Goal: Task Accomplishment & Management: Manage account settings

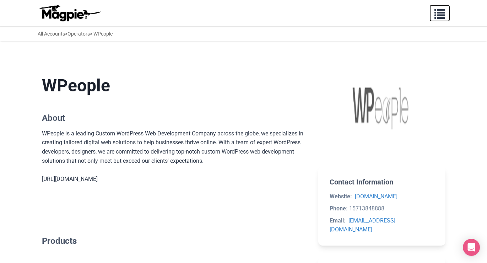
click at [442, 19] on button "button" at bounding box center [440, 13] width 20 height 16
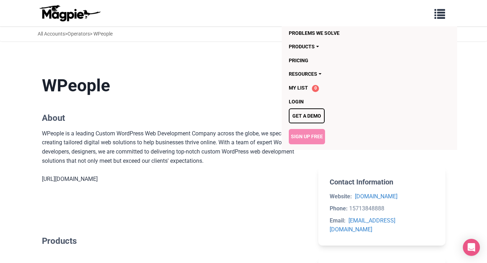
click at [312, 135] on link "Sign Up Free" at bounding box center [307, 136] width 36 height 15
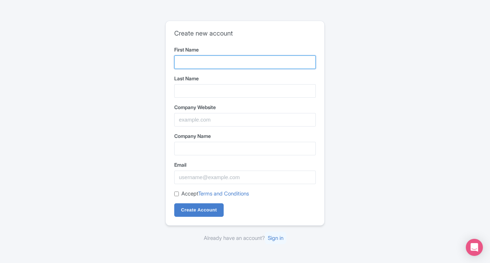
click at [188, 58] on input "First Name" at bounding box center [244, 62] width 141 height 14
type input "All Pass"
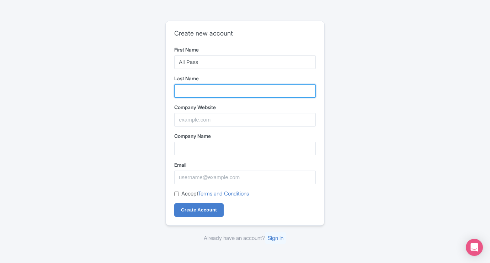
click at [198, 95] on input "Last Name" at bounding box center [244, 91] width 141 height 14
type input "Hub"
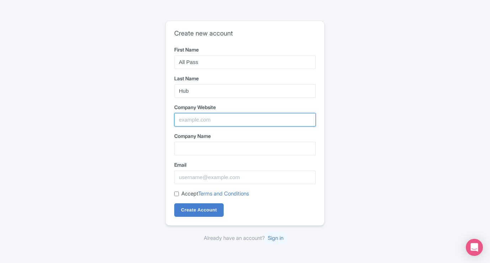
click at [202, 125] on input "Company Website" at bounding box center [244, 120] width 141 height 14
type input "https://allpasshub.com/"
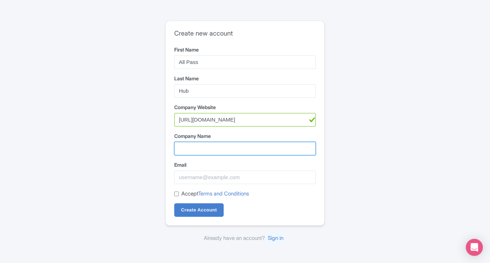
click at [199, 150] on input "Company Name" at bounding box center [244, 149] width 141 height 14
type input "All Pass Hub"
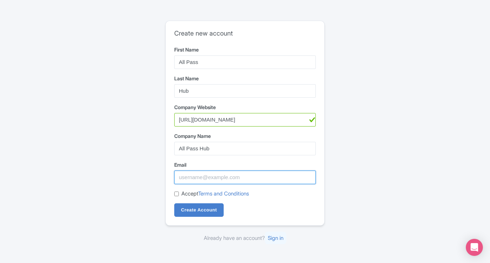
click at [204, 176] on input "Email" at bounding box center [244, 178] width 141 height 14
type input "[EMAIL_ADDRESS][DOMAIN_NAME]"
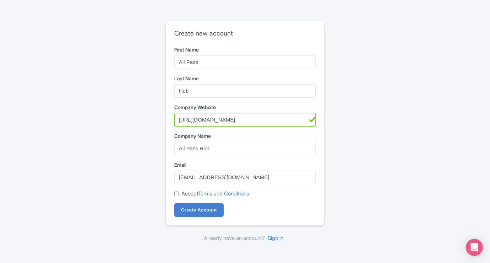
click at [191, 197] on label "Accept Terms and Conditions" at bounding box center [215, 194] width 68 height 8
click at [179, 196] on input "Accept Terms and Conditions" at bounding box center [176, 194] width 5 height 5
checkbox input "true"
click at [193, 209] on input "Create Account" at bounding box center [198, 210] width 49 height 14
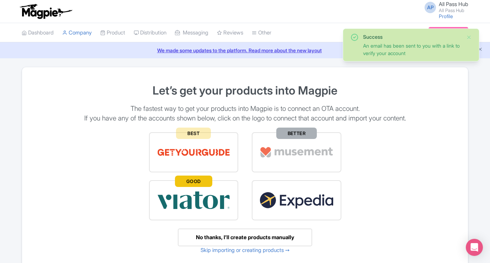
scroll to position [45, 0]
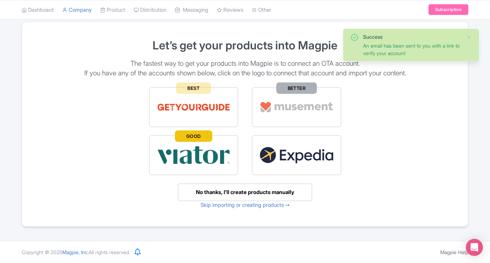
click at [245, 195] on div "No thanks, I’ll create products manually" at bounding box center [245, 192] width 134 height 18
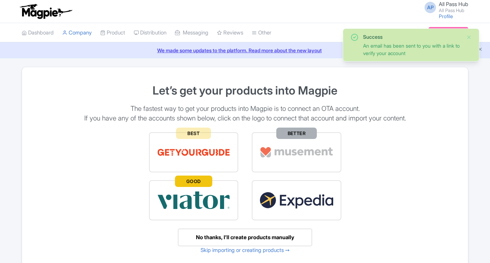
scroll to position [45, 0]
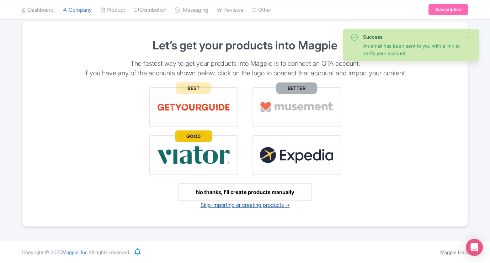
click at [253, 203] on link "Skip importing or creating products ➙" at bounding box center [244, 205] width 89 height 7
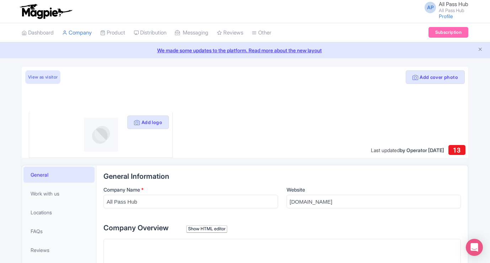
scroll to position [107, 0]
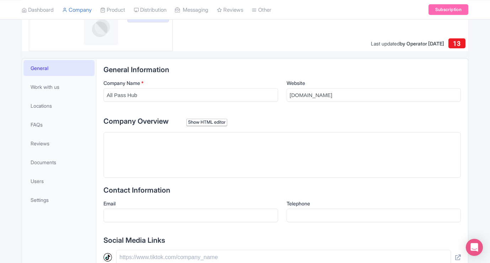
click at [164, 163] on trix-editor at bounding box center [281, 154] width 357 height 45
paste trix-editor "<div>All Pass Hub is the ultimate solution for team password management. Our pl…"
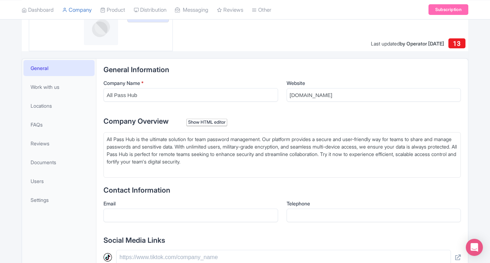
type trix-editor "<div>All Pass Hub is the ultimate solution for team password management. Our pl…"
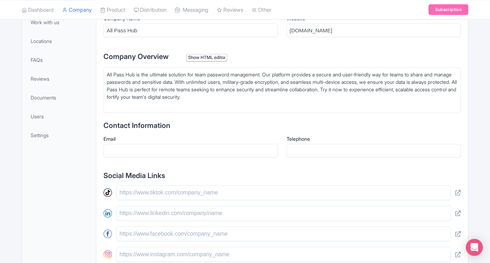
scroll to position [178, 0]
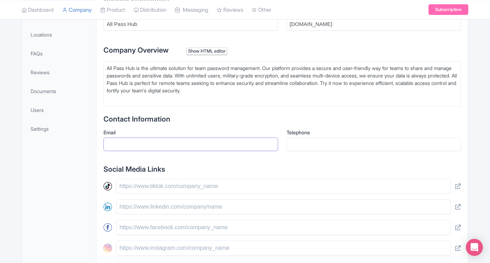
click at [152, 143] on input "Email" at bounding box center [190, 145] width 175 height 14
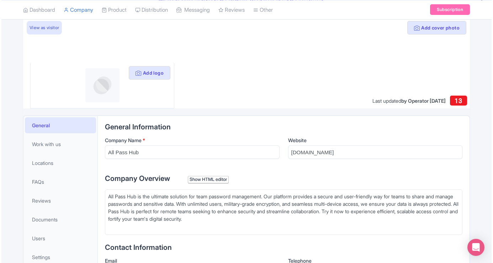
scroll to position [0, 0]
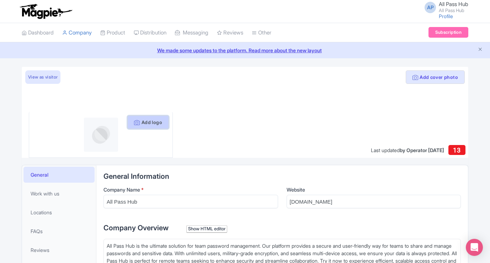
click at [155, 127] on button "Add logo" at bounding box center [148, 123] width 42 height 14
click at [146, 120] on button "Add logo" at bounding box center [148, 123] width 42 height 14
click at [107, 135] on img at bounding box center [101, 135] width 34 height 34
click at [135, 122] on icon at bounding box center [137, 123] width 6 height 6
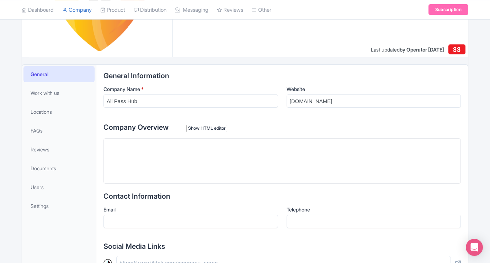
scroll to position [107, 0]
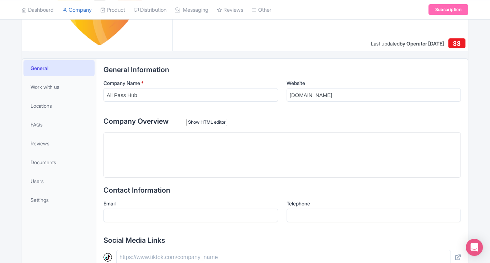
click at [197, 160] on trix-editor at bounding box center [281, 154] width 357 height 45
paste trix-editor "<div>All Pass Hub is the ultimate solution for team password management. Our pl…"
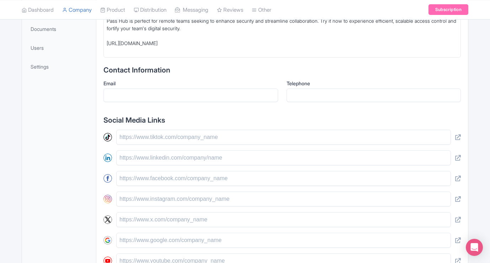
scroll to position [249, 0]
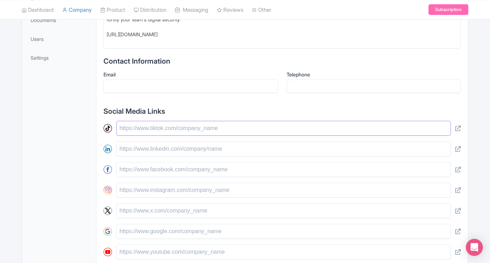
click at [150, 130] on input "text" at bounding box center [283, 128] width 334 height 15
click at [161, 129] on input "text" at bounding box center [283, 128] width 334 height 15
click at [159, 126] on input "text" at bounding box center [283, 128] width 334 height 15
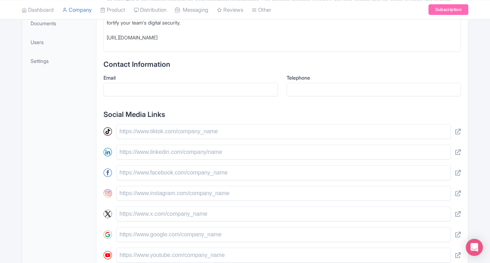
scroll to position [284, 0]
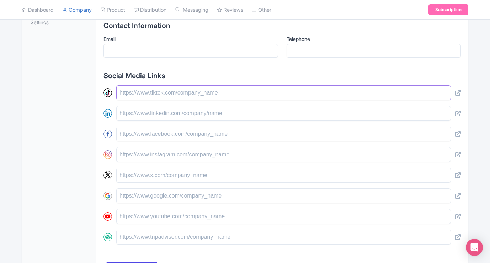
click at [165, 97] on input "text" at bounding box center [283, 92] width 334 height 15
click at [151, 118] on input "text" at bounding box center [283, 113] width 334 height 15
click at [143, 128] on input "text" at bounding box center [283, 134] width 334 height 15
paste trix-editor "<div>https://www.facebook.com/allpasshub/All Pass Hub is the ultimate solution …"
click at [144, 136] on input "text" at bounding box center [283, 134] width 334 height 15
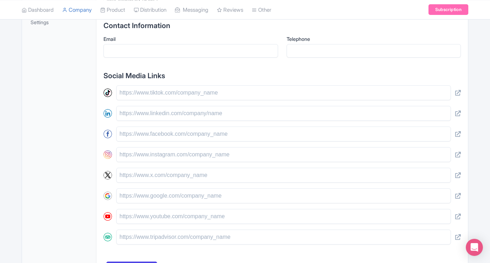
paste trix-editor "<div>https://www.facebook.com/allpasshub/https://www.facebook.com/allpasshub/Al…"
click at [146, 135] on input "text" at bounding box center [283, 134] width 334 height 15
paste trix-editor "<div>https://www.facebook.com/allpasshub/https://www.facebook.com/allpasshub/ht…"
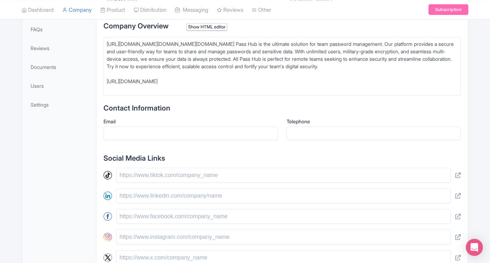
scroll to position [202, 0]
click at [158, 224] on input "text" at bounding box center [283, 216] width 334 height 15
paste trix-editor "<div>https://www.facebook.com/allpasshub/https://www.facebook.com/allpasshub/ht…"
click at [159, 182] on input "text" at bounding box center [283, 174] width 334 height 15
click at [164, 201] on input "text" at bounding box center [283, 195] width 334 height 15
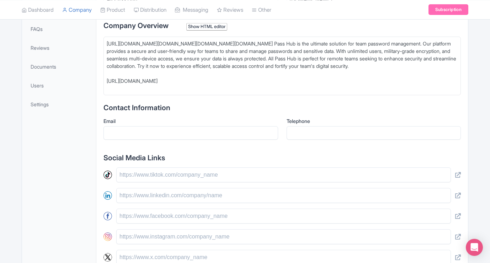
paste trix-editor "<div>https://www.linkedin.com/company/allpasshubhttps://www.facebook.com/allpas…"
click at [148, 180] on input "text" at bounding box center [283, 174] width 334 height 15
click at [151, 194] on input "text" at bounding box center [283, 195] width 334 height 15
paste trix-editor "<div>https://www.linkedin.com/company/allpasshubhttps://www.linkedin.com/compan…"
type trix-editor "<div>https://www.linkedin.com/company/allpasshubhttps://www.linkedin.com/compan…"
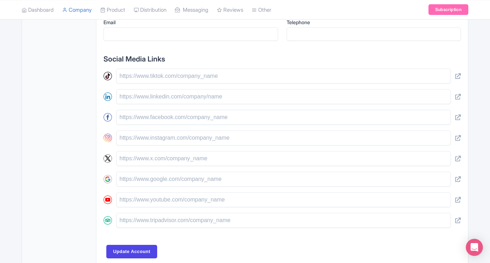
scroll to position [337, 0]
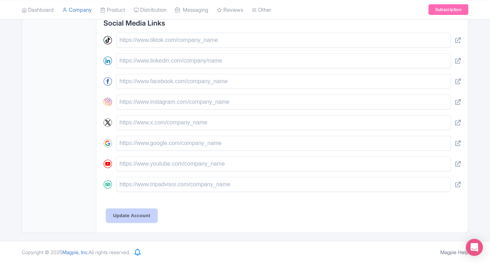
click at [150, 221] on input "Update Account" at bounding box center [131, 216] width 51 height 14
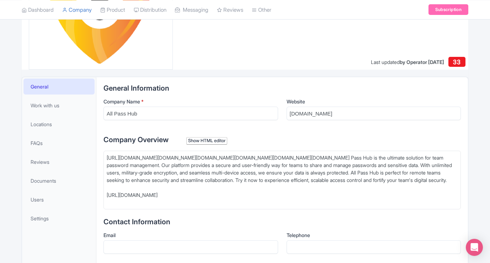
scroll to position [0, 0]
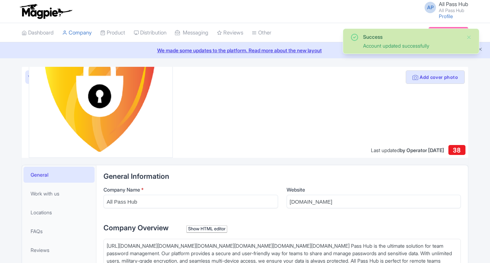
scroll to position [0, 67]
click at [454, 14] on div "AP All Pass Hub All Pass Hub Profile Users Settings Sign out" at bounding box center [444, 11] width 48 height 20
click at [453, 6] on span "All Pass Hub" at bounding box center [454, 4] width 30 height 7
click at [446, 18] on link "Profile" at bounding box center [446, 16] width 14 height 6
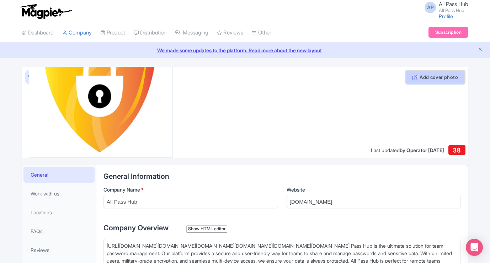
click at [450, 84] on button "Add cover photo" at bounding box center [435, 77] width 59 height 14
click at [366, 226] on label "Company Overview Show HTML editor" at bounding box center [281, 228] width 357 height 11
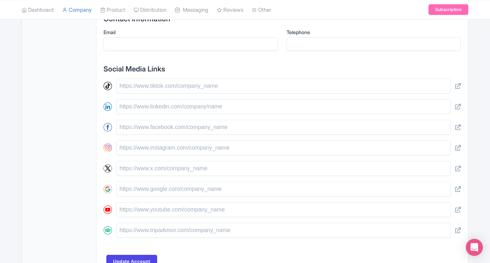
scroll to position [230, 0]
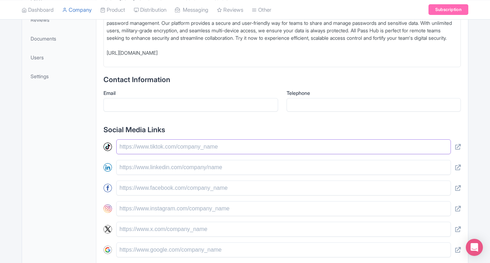
click at [216, 146] on input "text" at bounding box center [283, 146] width 334 height 15
click at [213, 164] on input "text" at bounding box center [283, 167] width 334 height 15
click at [207, 186] on input "text" at bounding box center [283, 188] width 334 height 15
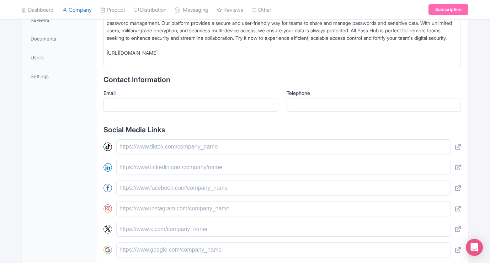
click at [210, 203] on div at bounding box center [281, 218] width 357 height 159
drag, startPoint x: 210, startPoint y: 204, endPoint x: 210, endPoint y: 221, distance: 16.4
click at [210, 221] on div at bounding box center [281, 218] width 357 height 159
click at [211, 212] on input "text" at bounding box center [283, 208] width 334 height 15
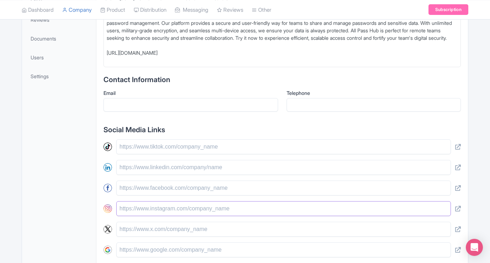
click at [211, 212] on input "text" at bounding box center [283, 208] width 334 height 15
click at [220, 187] on input "text" at bounding box center [283, 188] width 334 height 15
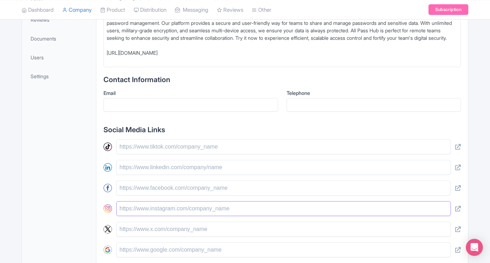
drag, startPoint x: 220, startPoint y: 187, endPoint x: 222, endPoint y: 208, distance: 21.5
click at [222, 208] on input "text" at bounding box center [283, 208] width 334 height 15
click at [224, 209] on input "text" at bounding box center [283, 208] width 334 height 15
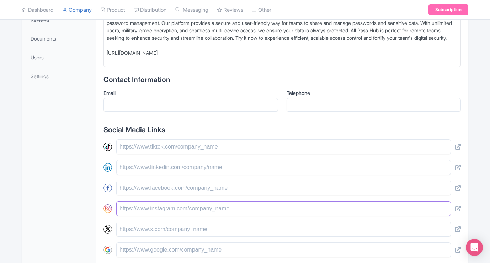
click at [224, 209] on input "text" at bounding box center [283, 208] width 334 height 15
click at [227, 227] on input "text" at bounding box center [283, 229] width 334 height 15
drag, startPoint x: 227, startPoint y: 226, endPoint x: 226, endPoint y: 221, distance: 5.7
click at [226, 226] on input "text" at bounding box center [283, 229] width 334 height 15
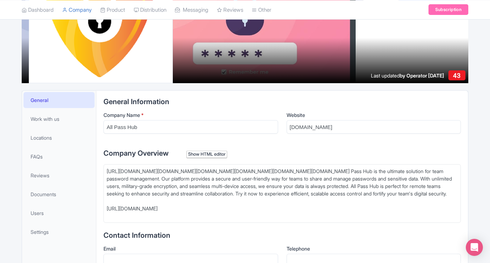
scroll to position [0, 0]
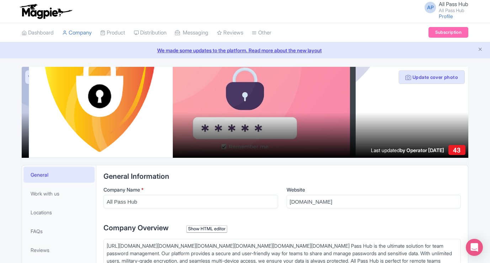
click at [443, 19] on div "AP All Pass Hub All Pass Hub Profile Users Settings Sign out" at bounding box center [444, 11] width 48 height 20
click at [447, 16] on link "Profile" at bounding box center [446, 16] width 14 height 6
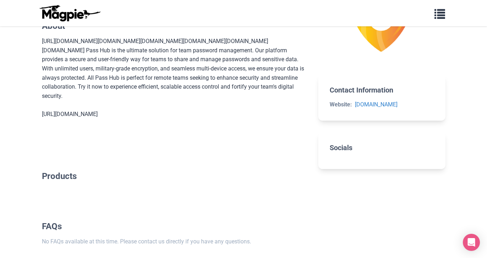
scroll to position [14, 0]
